Goal: Find contact information: Find contact information

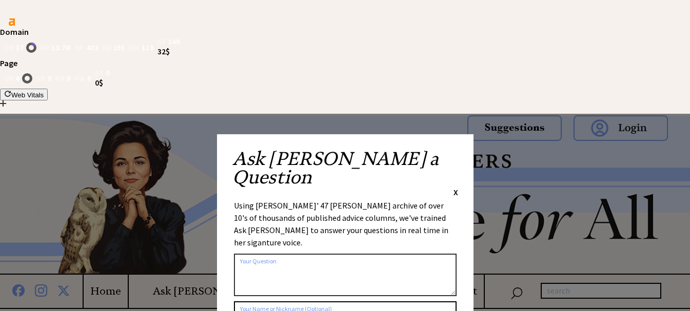
click at [454, 187] on span "X" at bounding box center [455, 192] width 5 height 10
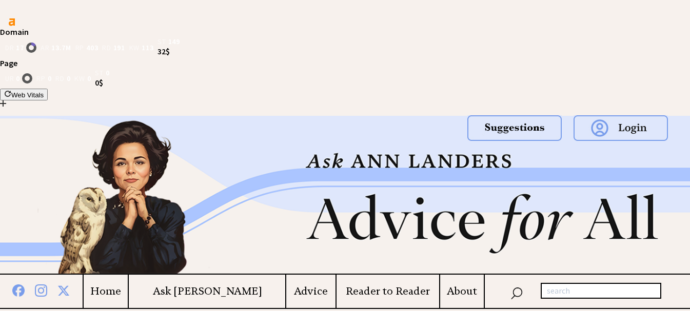
click at [455, 285] on h4 "About" at bounding box center [462, 291] width 44 height 13
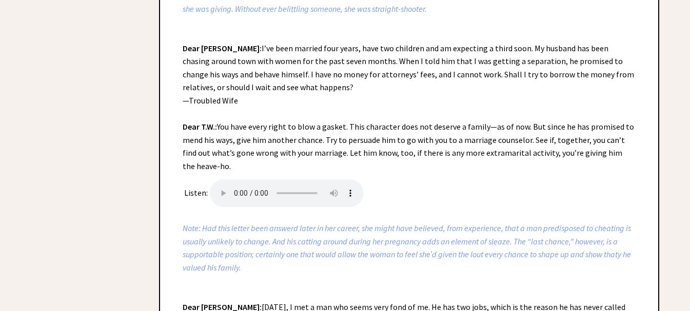
scroll to position [2510, 0]
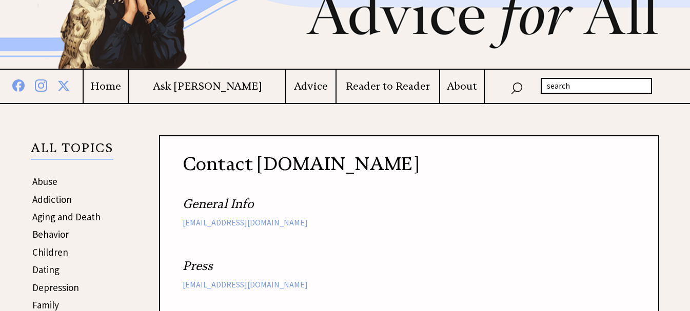
scroll to position [203, 0]
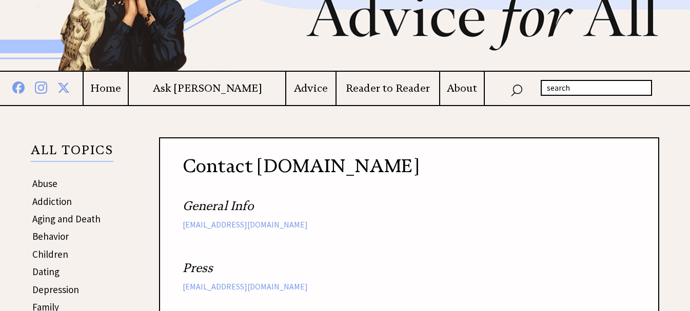
drag, startPoint x: 202, startPoint y: 195, endPoint x: 281, endPoint y: 198, distance: 79.0
click at [286, 200] on h2 "General Info Info@AnnLanders.com Press Press@AnnLanders.com Subscribe for more …" at bounding box center [409, 284] width 453 height 180
drag, startPoint x: 288, startPoint y: 192, endPoint x: 170, endPoint y: 190, distance: 117.9
click at [170, 190] on div "Contact AnnLanders.com General Info Info@AnnLanders.com Press Press@AnnLanders.…" at bounding box center [409, 263] width 500 height 253
copy link "Press@AnnLanders.com"
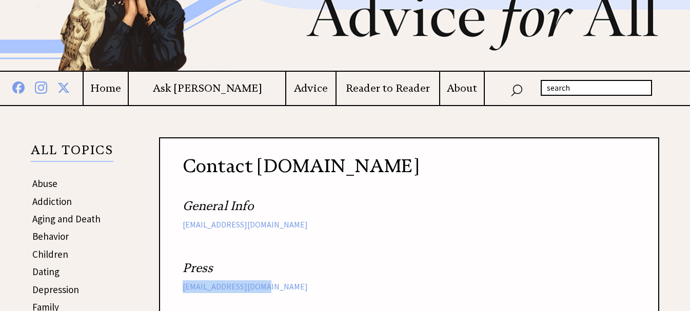
copy link "Press@AnnLanders.com"
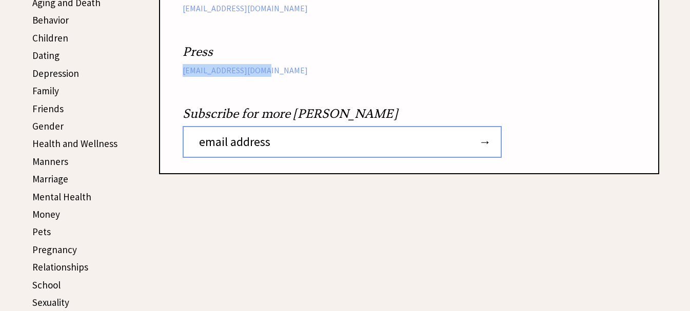
scroll to position [357, 0]
